Goal: Task Accomplishment & Management: Manage account settings

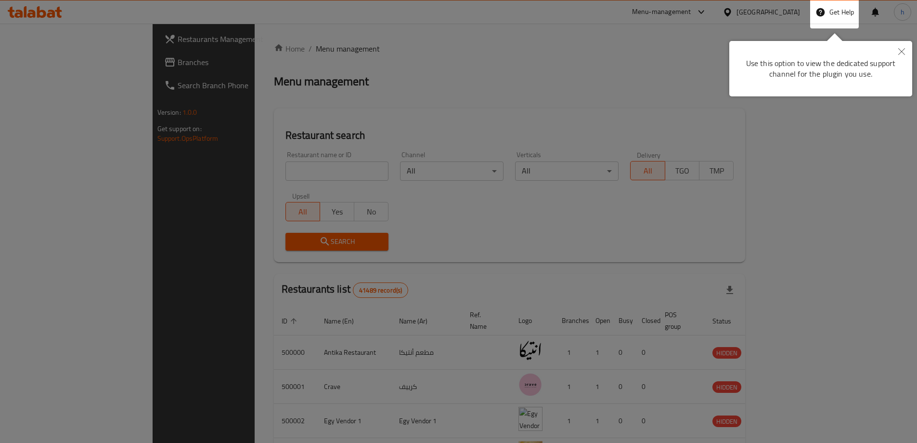
click at [373, 185] on div at bounding box center [458, 385] width 917 height 770
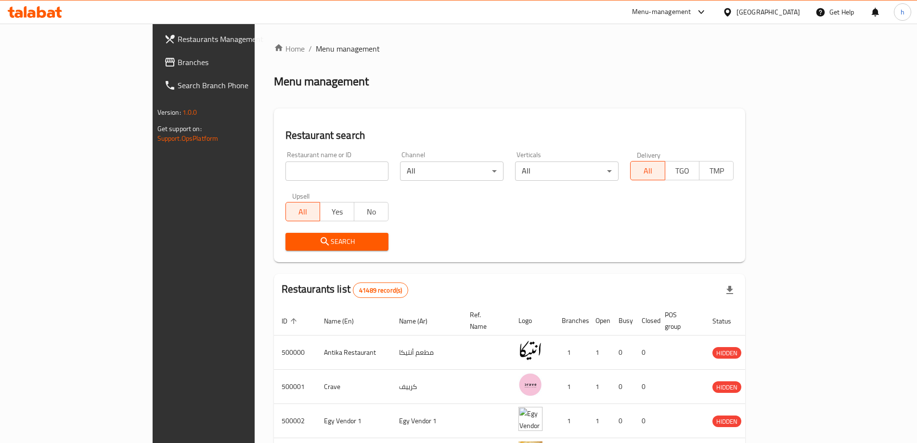
click at [796, 11] on div "[GEOGRAPHIC_DATA]" at bounding box center [769, 12] width 64 height 11
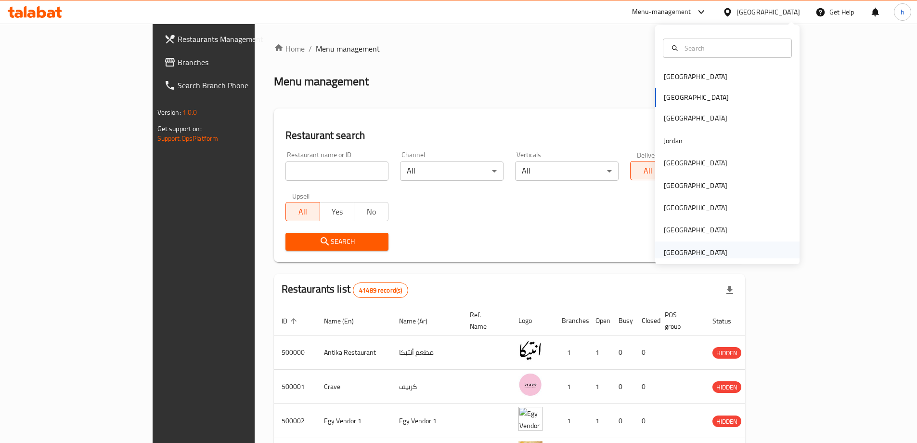
click at [694, 250] on div "[GEOGRAPHIC_DATA]" at bounding box center [696, 252] width 64 height 11
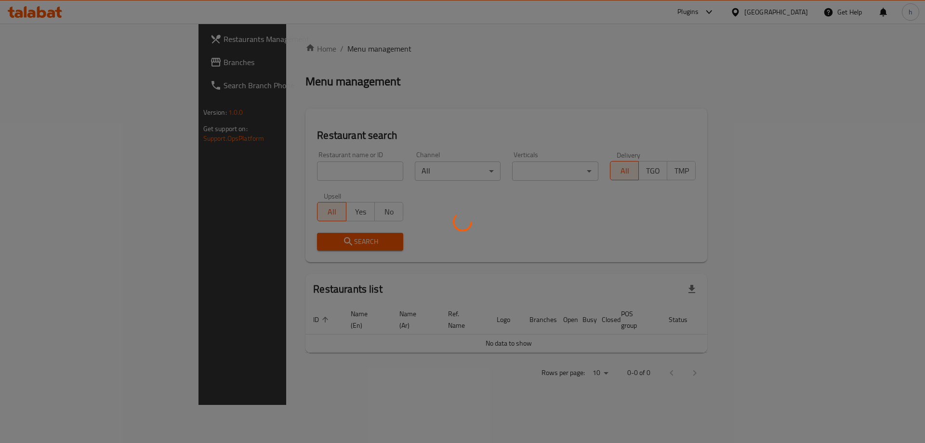
click at [60, 67] on div at bounding box center [462, 221] width 925 height 443
click at [24, 65] on div at bounding box center [462, 221] width 925 height 443
click at [41, 62] on div at bounding box center [462, 221] width 925 height 443
click at [28, 65] on div at bounding box center [462, 221] width 925 height 443
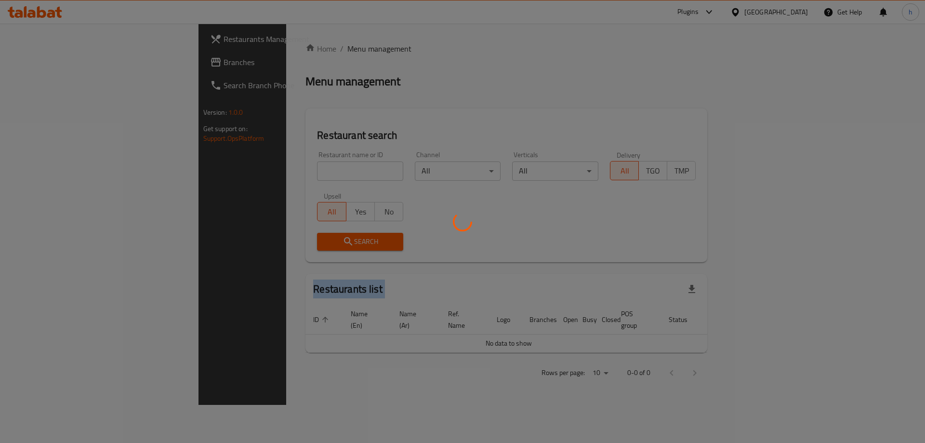
click at [28, 65] on div at bounding box center [462, 221] width 925 height 443
click at [341, 101] on div at bounding box center [462, 221] width 925 height 443
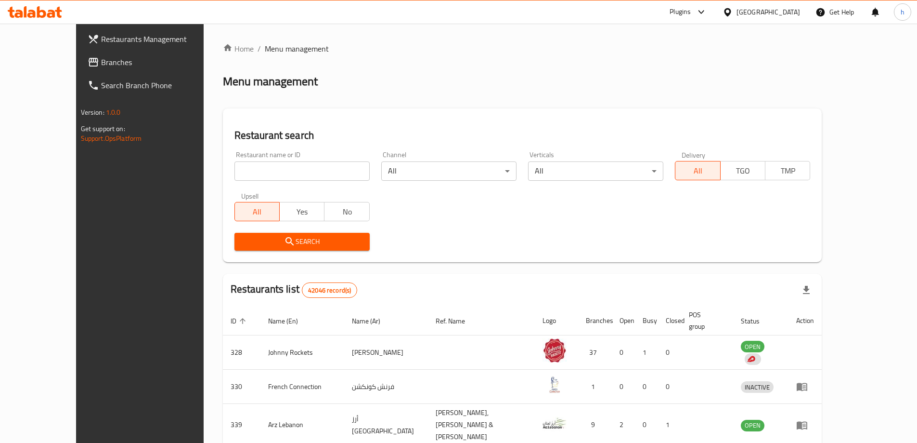
click at [101, 65] on span "Branches" at bounding box center [161, 62] width 120 height 12
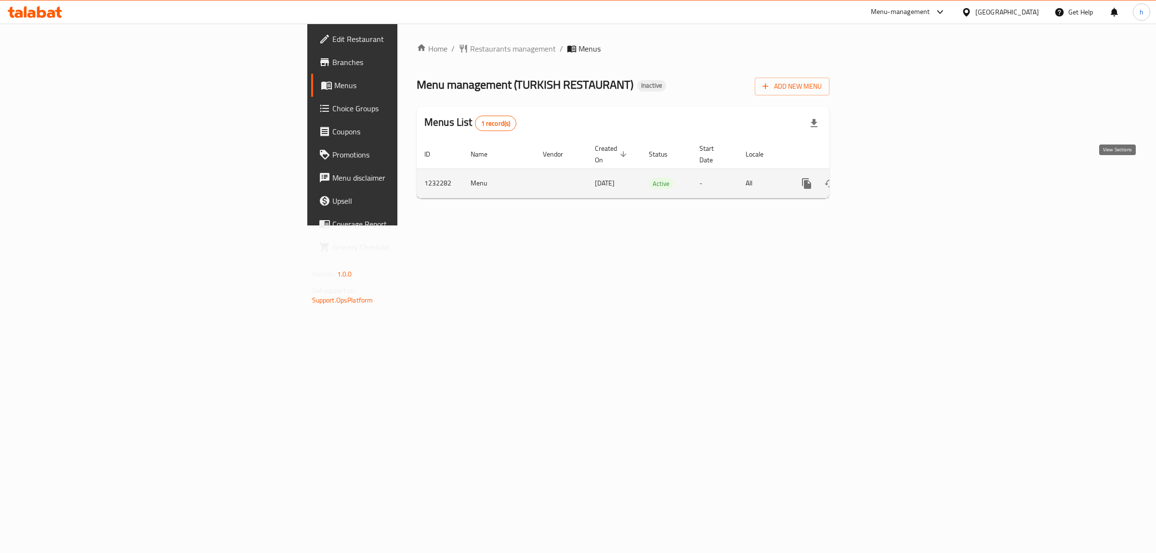
click at [882, 178] on icon "enhanced table" at bounding box center [876, 184] width 12 height 12
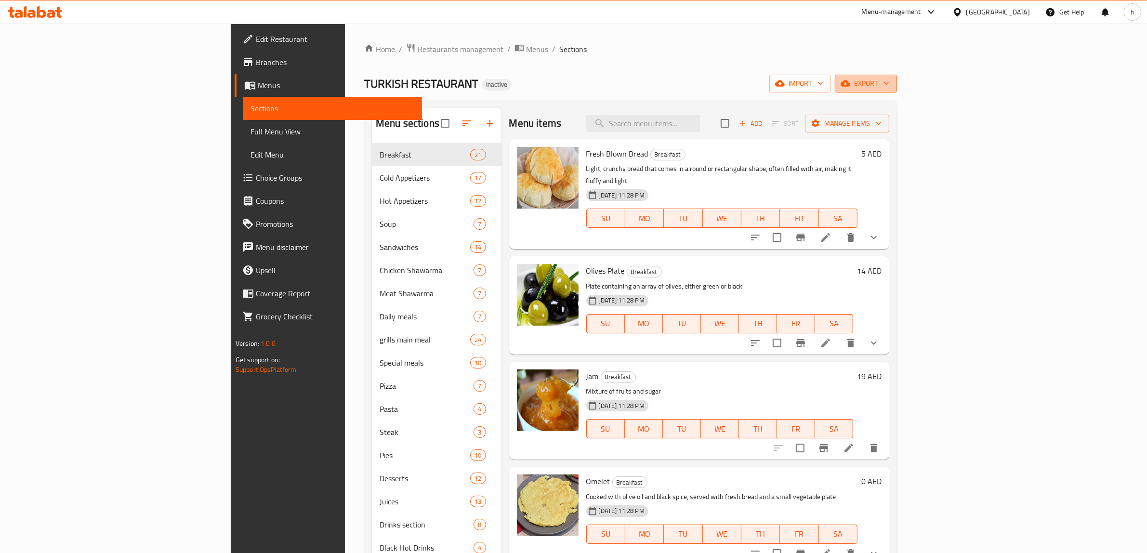
click at [889, 87] on span "export" at bounding box center [865, 84] width 47 height 12
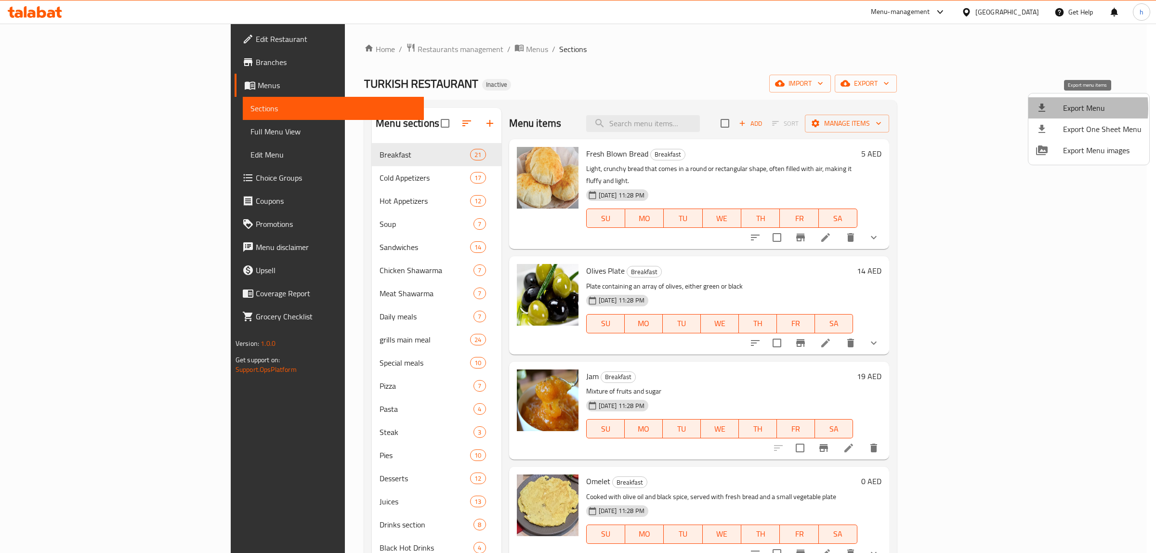
click at [1053, 108] on div at bounding box center [1049, 108] width 27 height 12
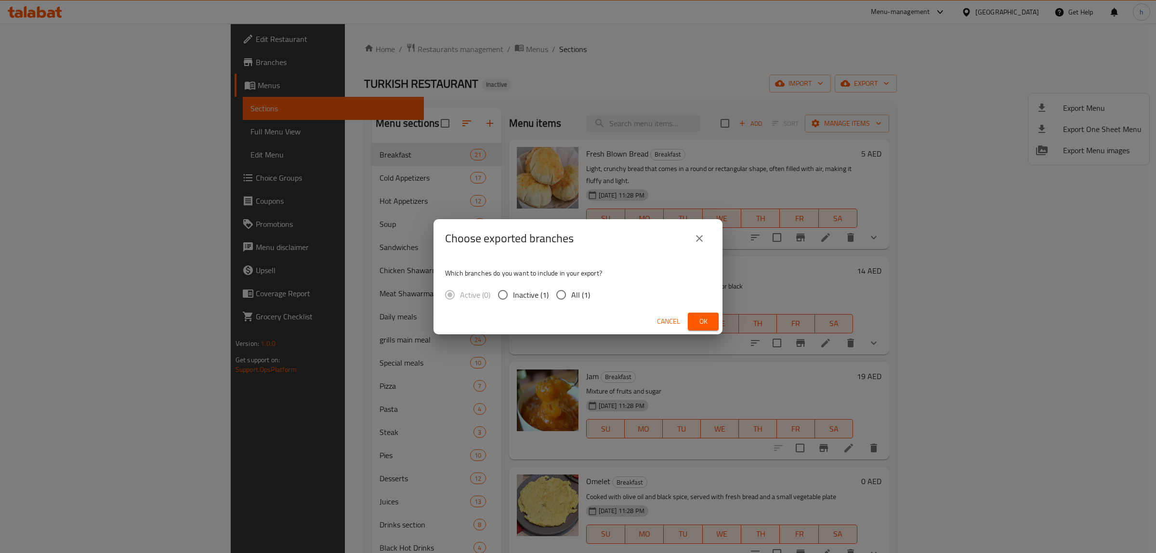
click at [569, 295] on input "All (1)" at bounding box center [561, 295] width 20 height 20
radio input "true"
click at [706, 321] on span "Ok" at bounding box center [702, 321] width 15 height 12
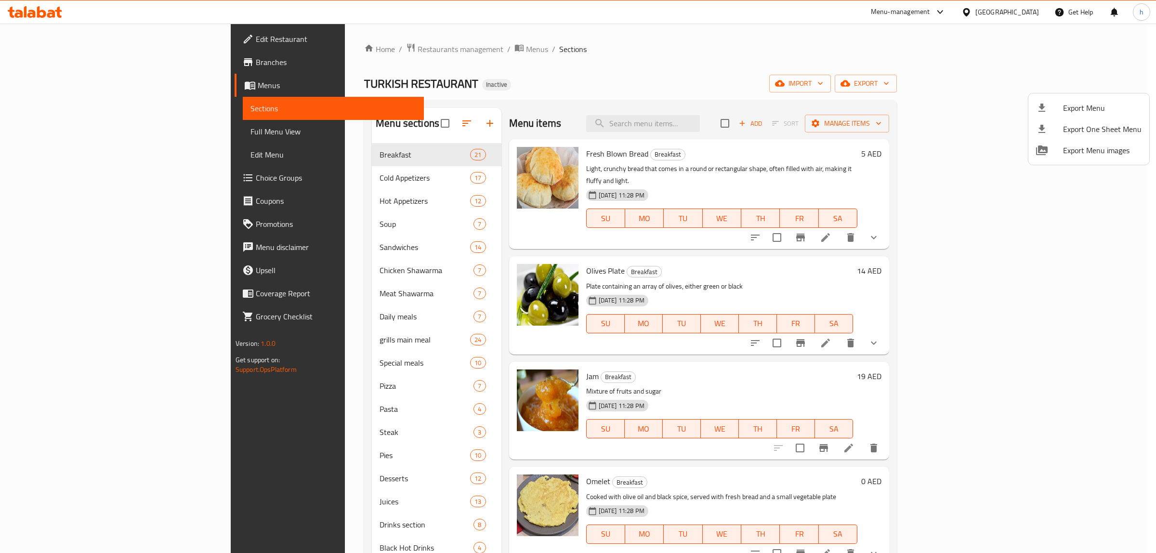
click at [80, 65] on div at bounding box center [578, 276] width 1156 height 553
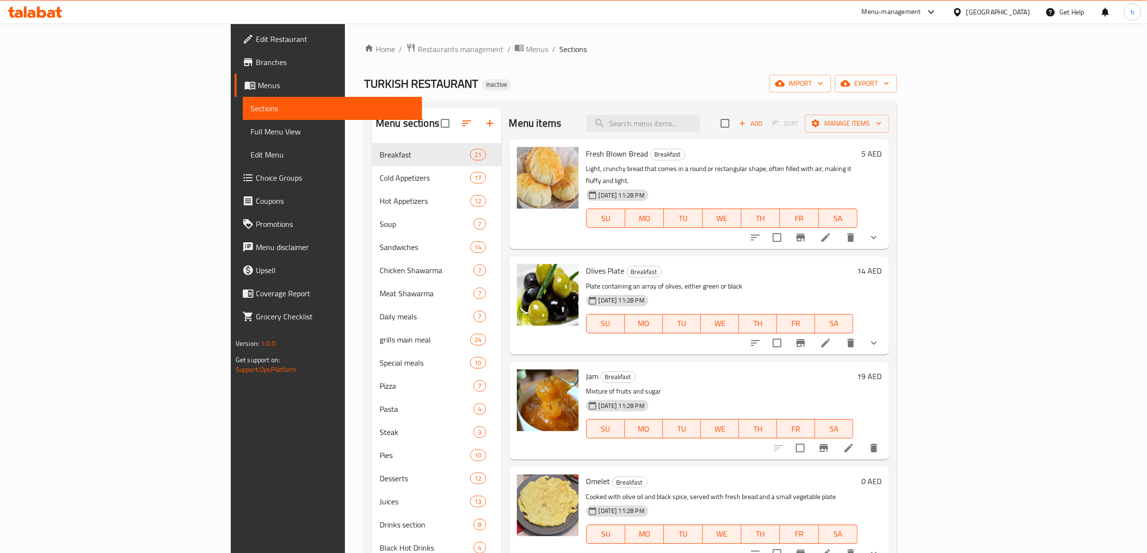
click at [256, 65] on span "Branches" at bounding box center [335, 62] width 159 height 12
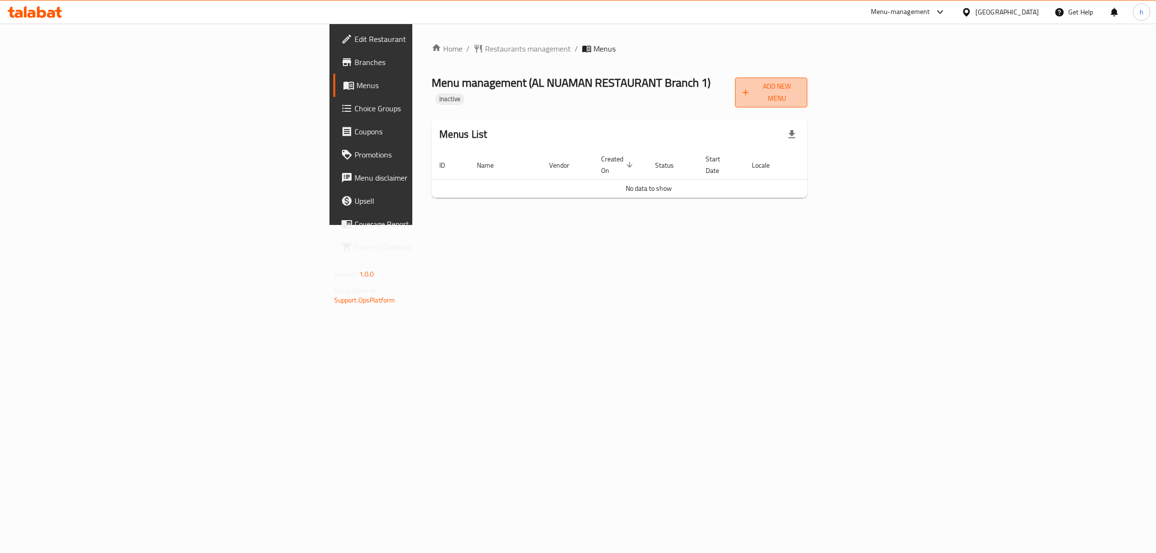
click at [800, 92] on span "Add New Menu" at bounding box center [771, 92] width 57 height 24
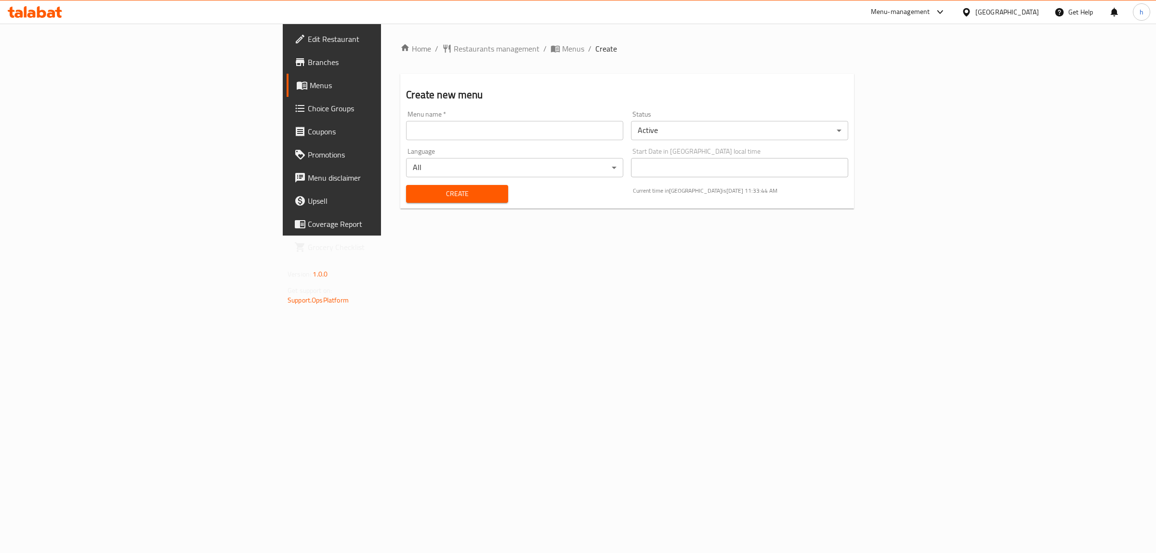
click at [402, 143] on div "Menu name   * Menu name *" at bounding box center [514, 125] width 225 height 37
click at [406, 138] on input "text" at bounding box center [514, 130] width 217 height 19
type input "10/15/2025"
click at [406, 185] on button "Create" at bounding box center [457, 194] width 102 height 18
click at [562, 46] on span "Menus" at bounding box center [573, 49] width 22 height 12
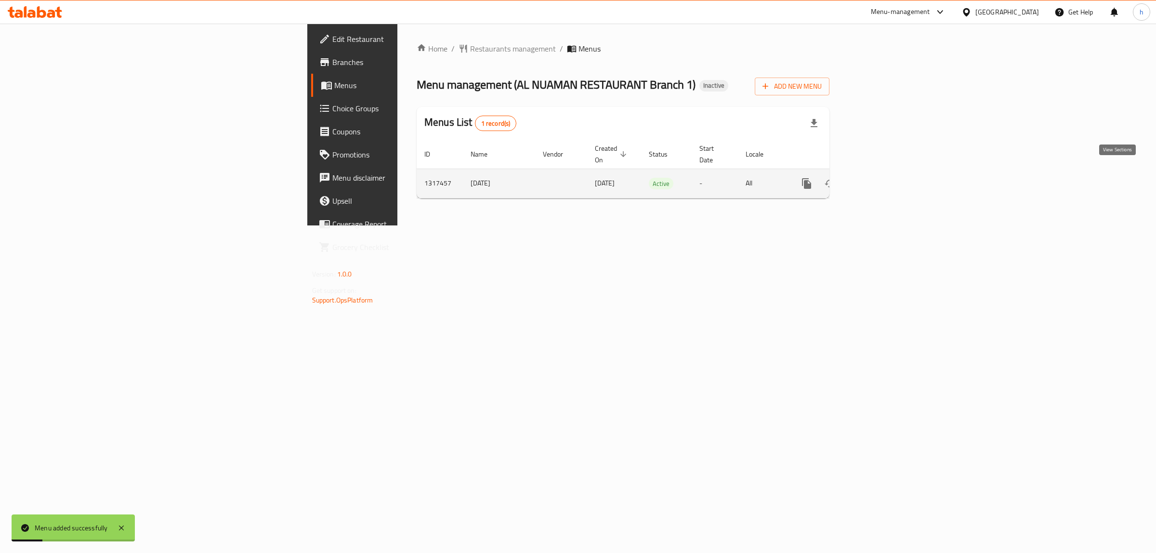
click at [888, 175] on link "enhanced table" at bounding box center [875, 183] width 23 height 23
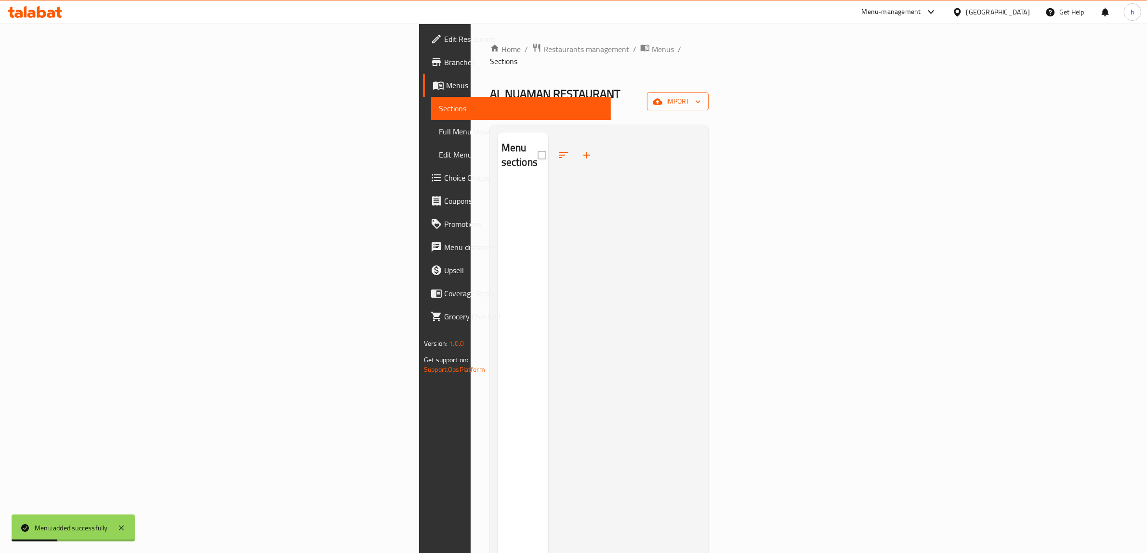
click at [703, 97] on icon "button" at bounding box center [698, 102] width 10 height 10
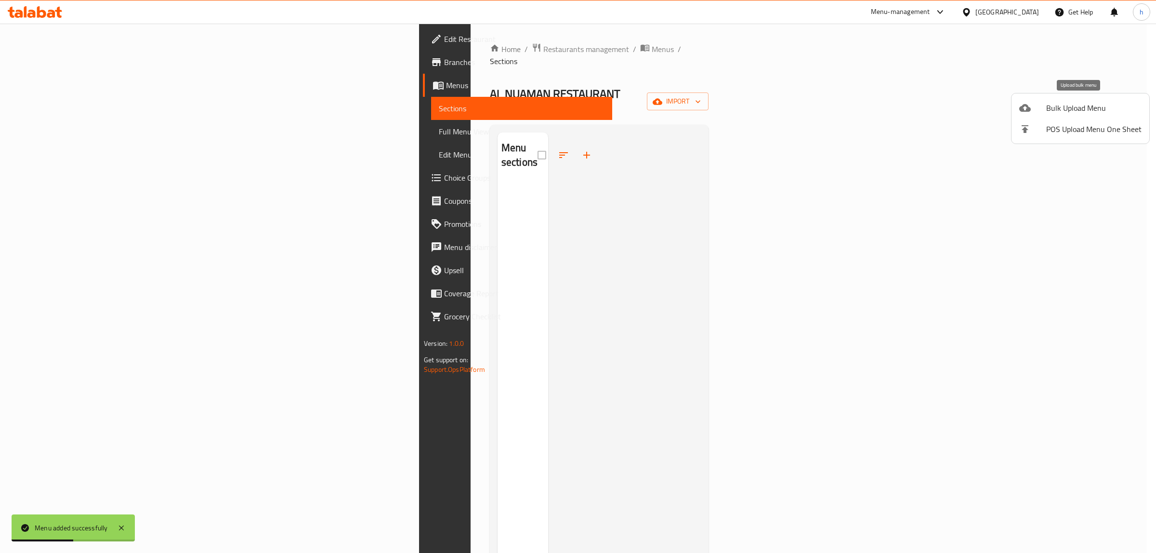
click at [1062, 108] on span "Bulk Upload Menu" at bounding box center [1093, 108] width 95 height 12
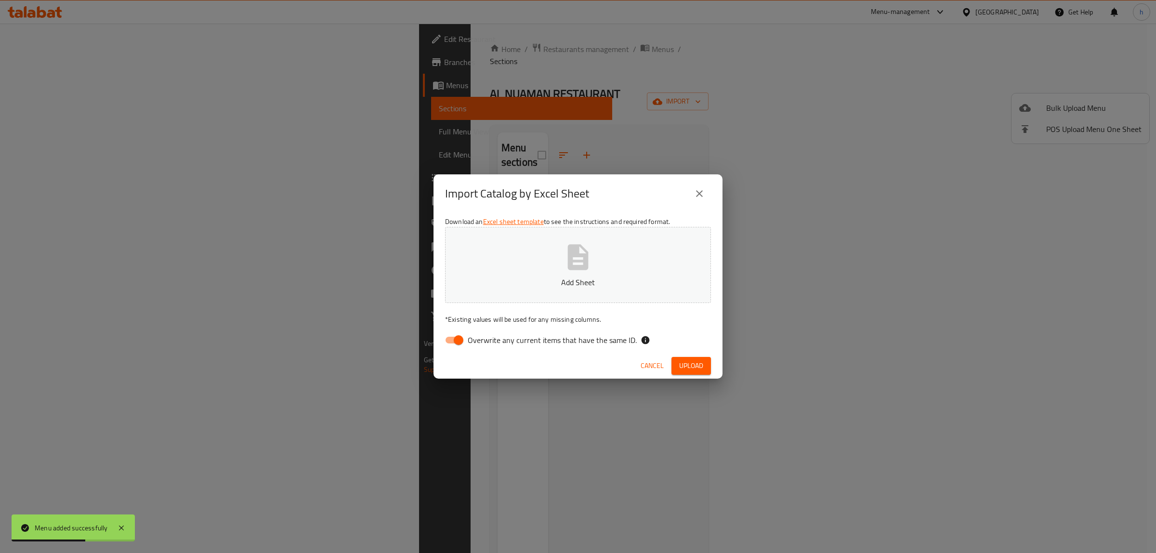
click at [466, 338] on input "Overwrite any current items that have the same ID." at bounding box center [458, 340] width 55 height 18
checkbox input "false"
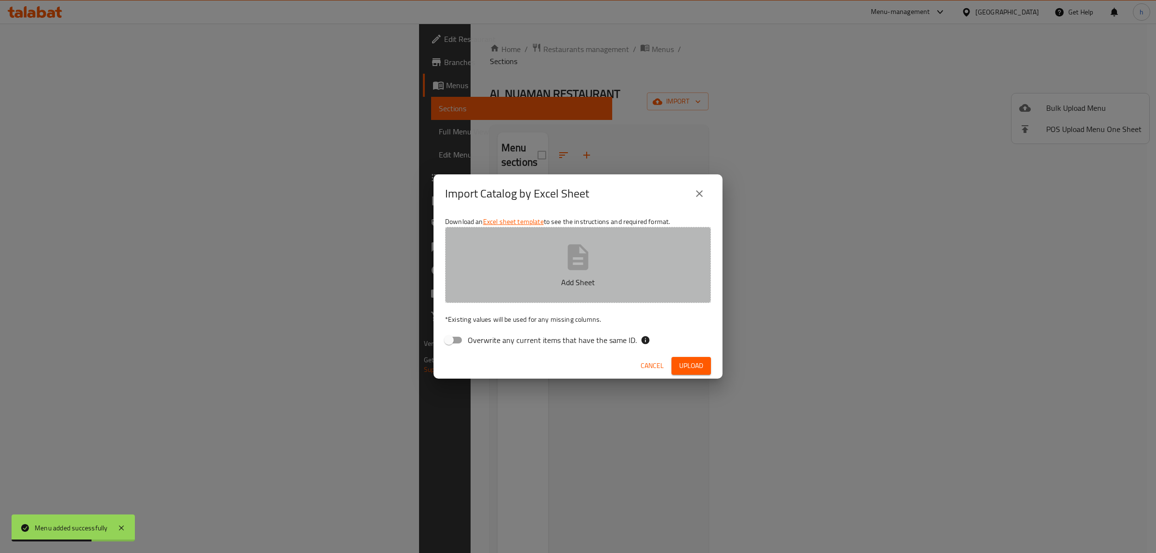
click at [562, 258] on button "Add Sheet" at bounding box center [578, 265] width 266 height 76
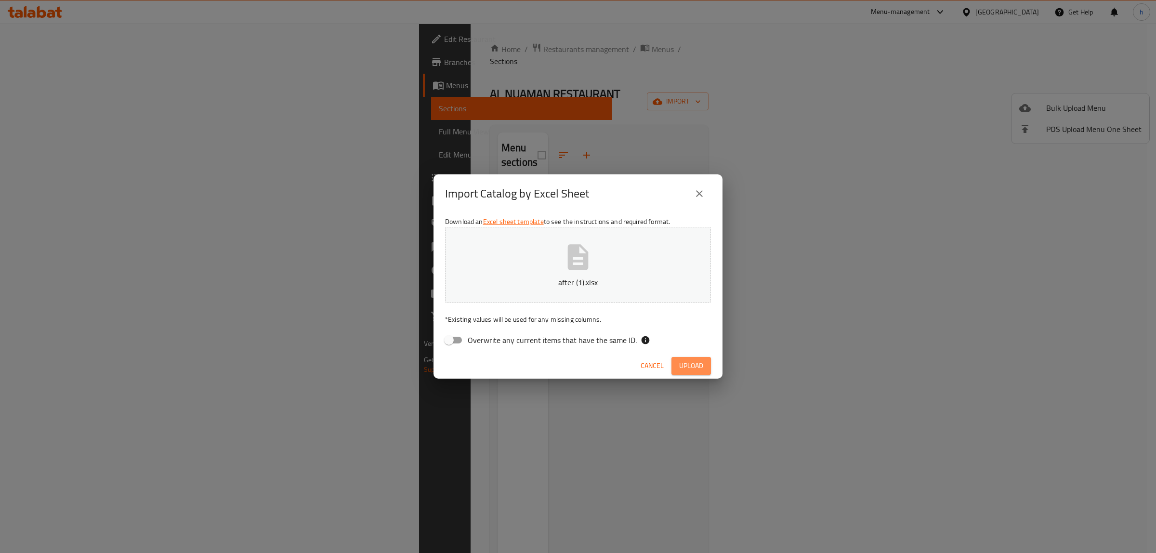
click at [685, 367] on span "Upload" at bounding box center [691, 366] width 24 height 12
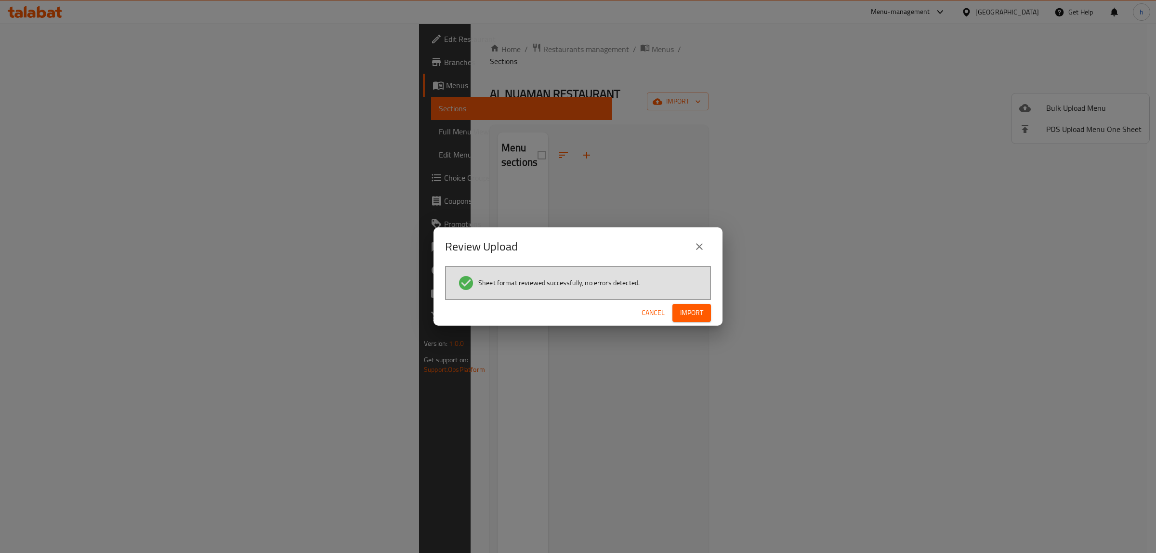
click at [692, 323] on div "Cancel Import" at bounding box center [577, 313] width 289 height 26
click at [694, 313] on span "Import" at bounding box center [691, 313] width 23 height 12
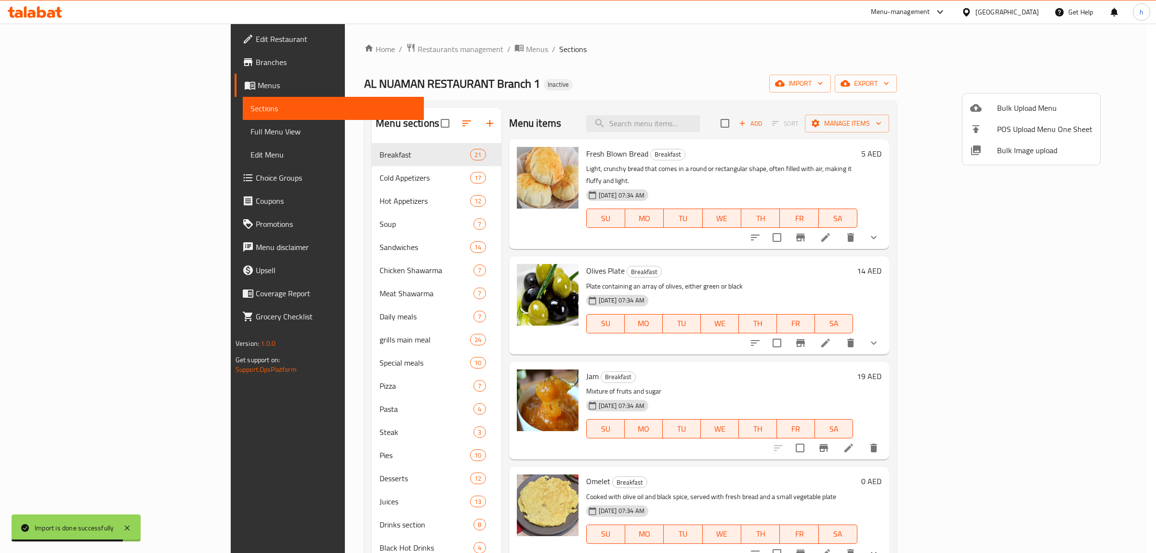
click at [898, 44] on div at bounding box center [578, 276] width 1156 height 553
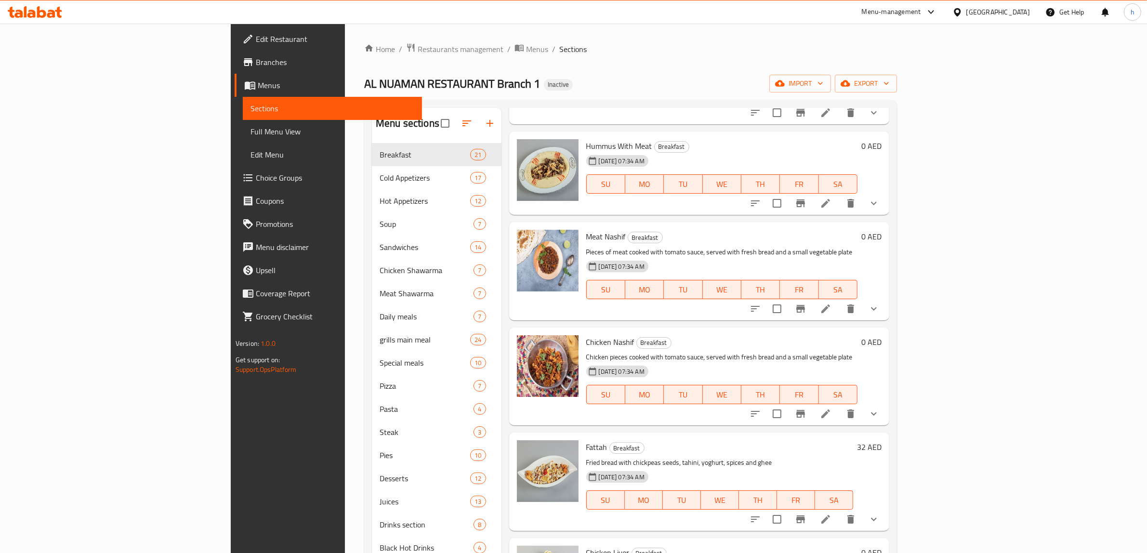
scroll to position [1664, 0]
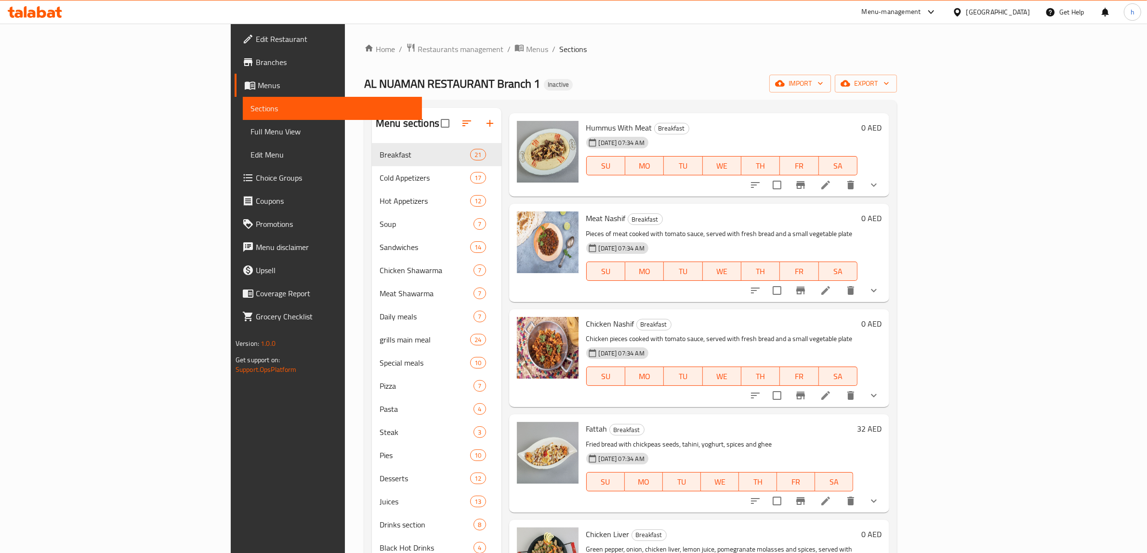
click at [256, 39] on span "Edit Restaurant" at bounding box center [335, 39] width 159 height 12
